Goal: Information Seeking & Learning: Understand process/instructions

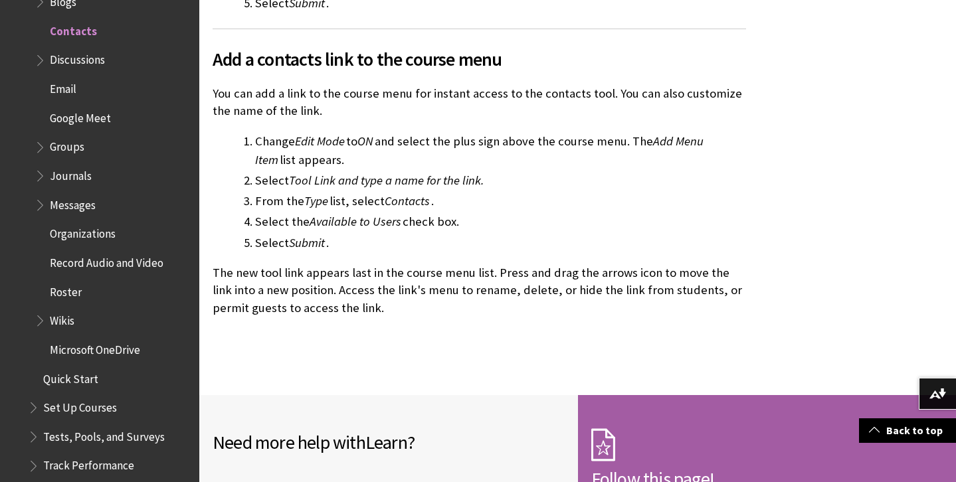
scroll to position [1169, 0]
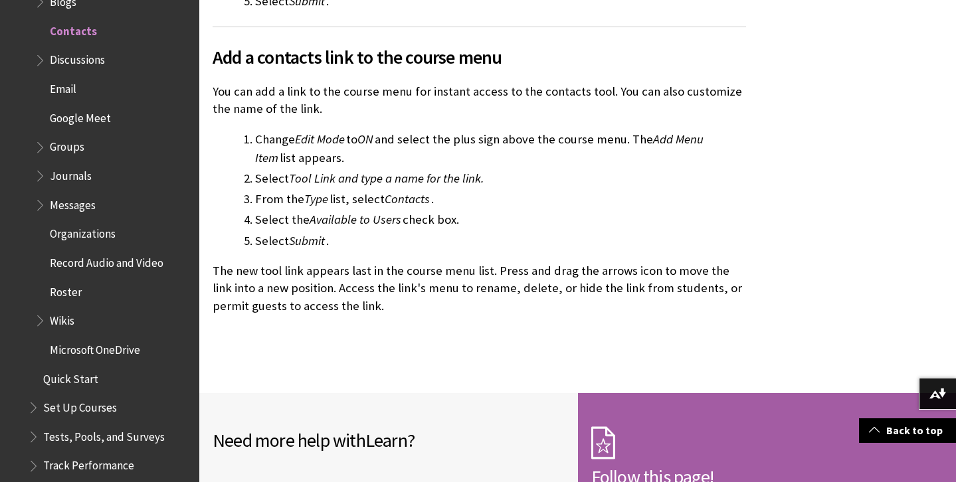
click at [72, 282] on span "Roster" at bounding box center [66, 290] width 32 height 18
click at [70, 290] on span "Roster" at bounding box center [67, 290] width 35 height 18
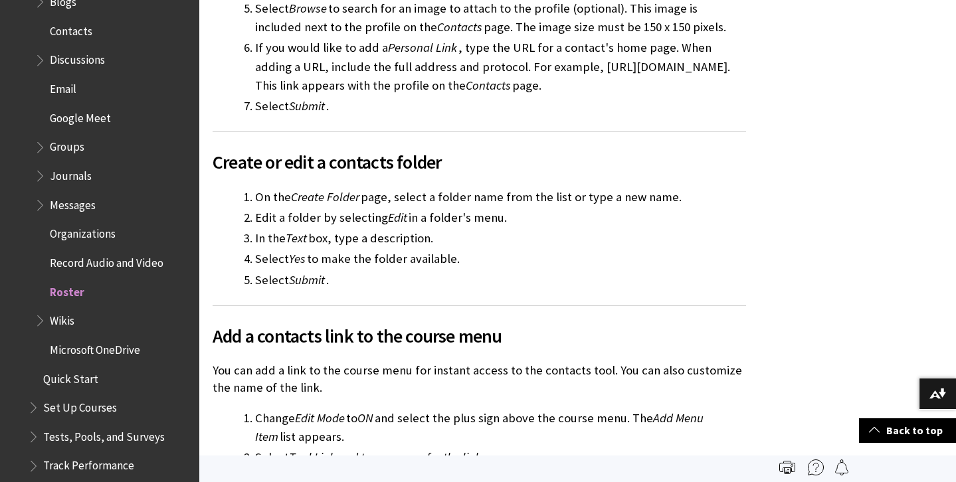
scroll to position [550, 0]
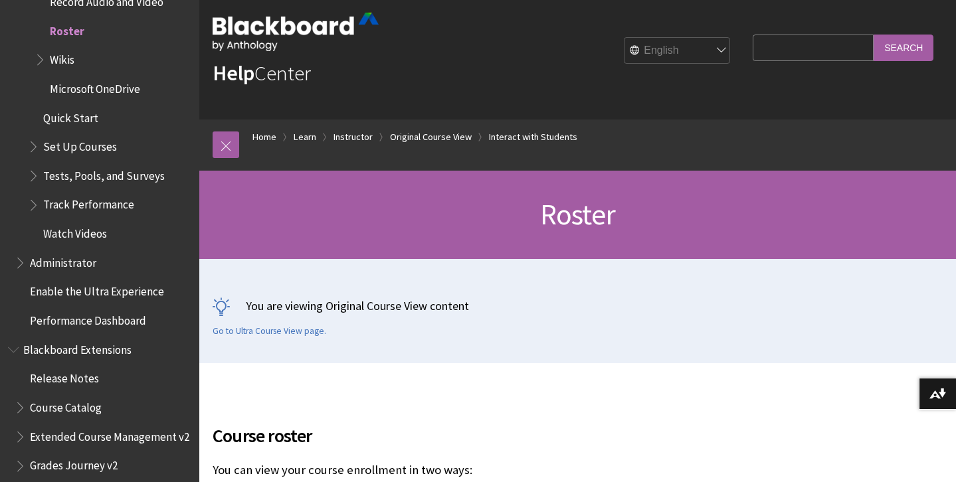
scroll to position [21, 0]
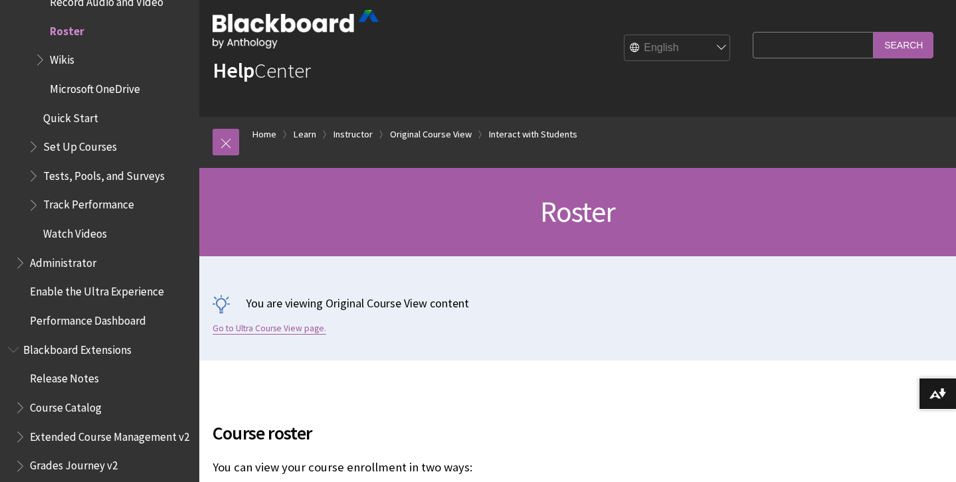
click at [286, 326] on link "Go to Ultra Course View page." at bounding box center [270, 329] width 114 height 12
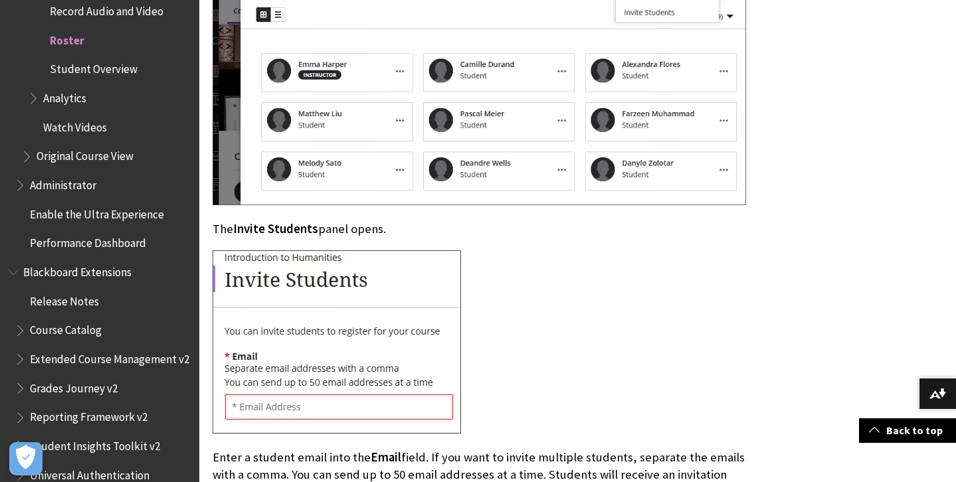
scroll to position [3754, 0]
